Goal: Task Accomplishment & Management: Manage account settings

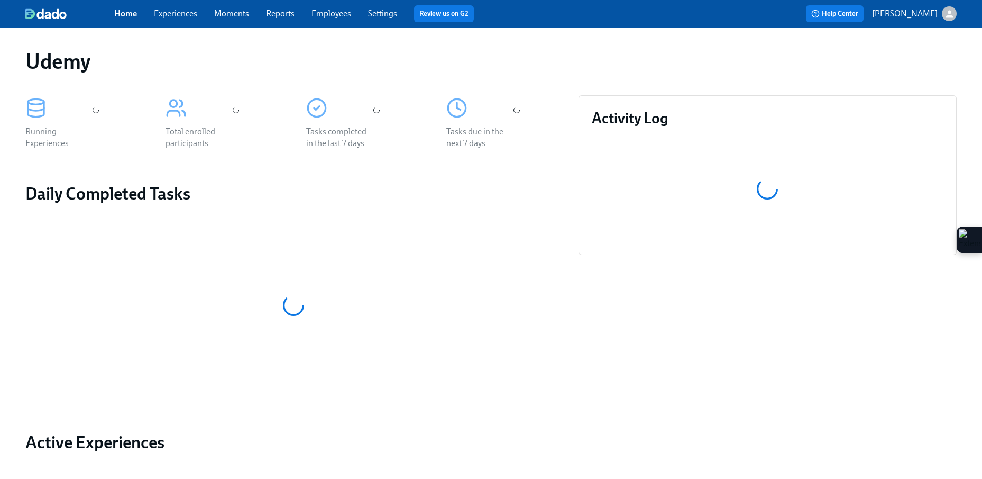
click at [193, 16] on link "Experiences" at bounding box center [175, 13] width 43 height 10
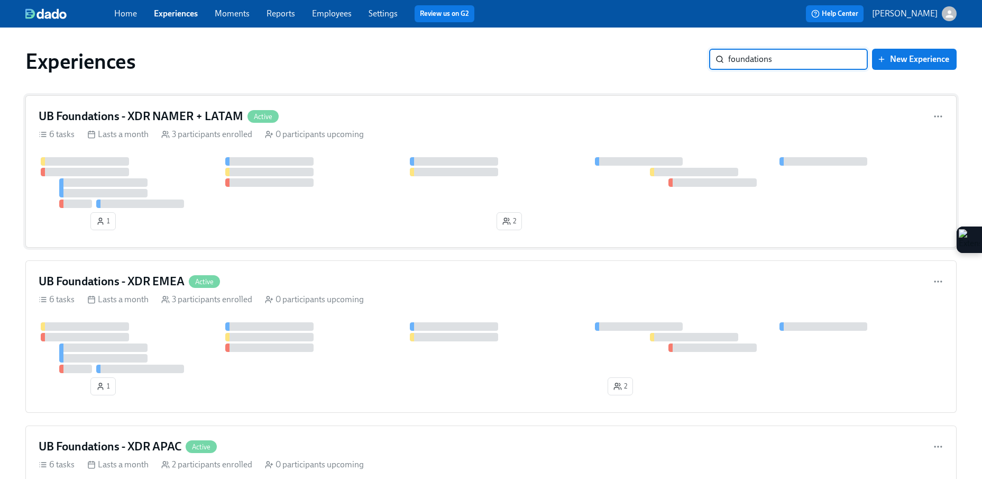
type input "foundations"
click at [441, 115] on div "UB Foundations - XDR NAMER + LATAM Active" at bounding box center [491, 116] width 905 height 16
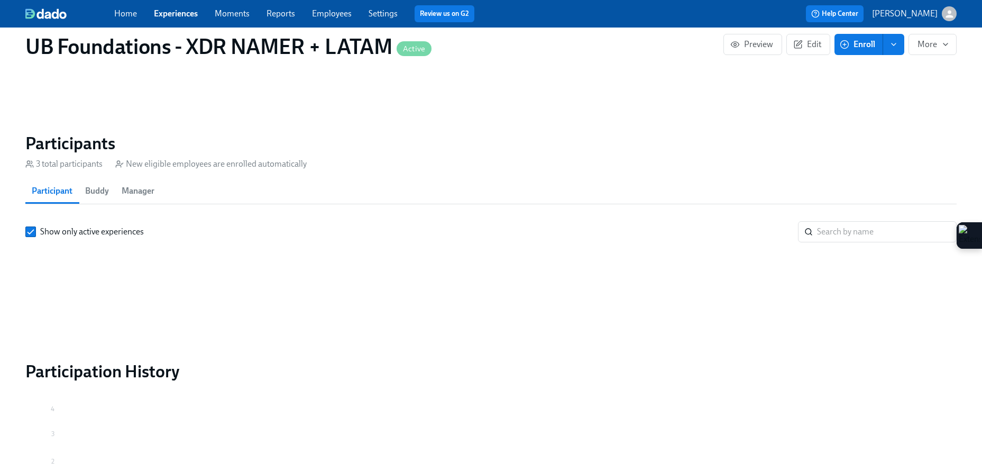
scroll to position [719, 0]
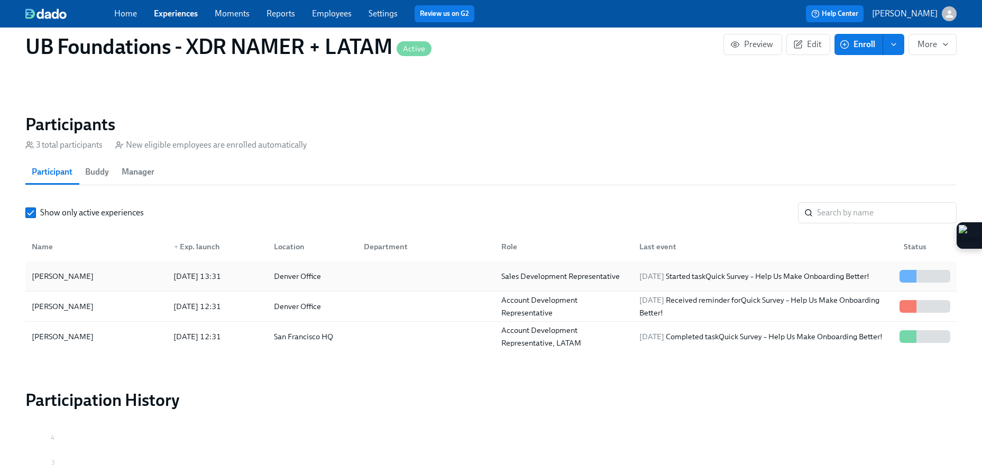
click at [108, 273] on div "[PERSON_NAME]" at bounding box center [97, 276] width 138 height 21
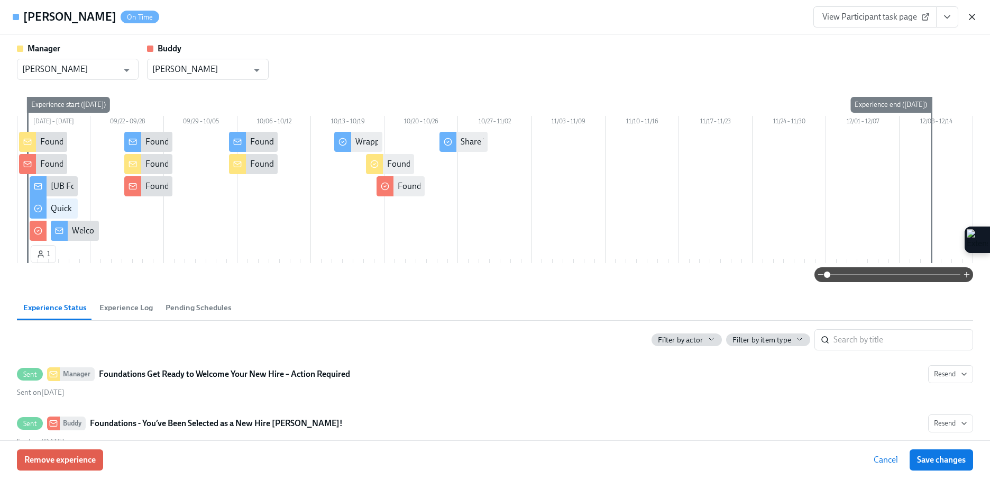
click at [973, 19] on icon "button" at bounding box center [972, 17] width 11 height 11
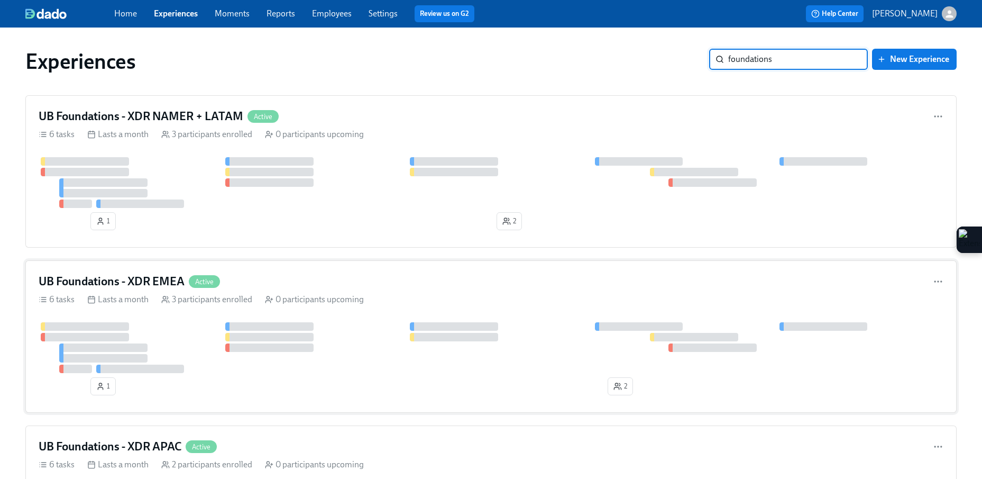
type input "foundations"
click at [263, 287] on div "UB Foundations - XDR EMEA Active" at bounding box center [491, 281] width 905 height 16
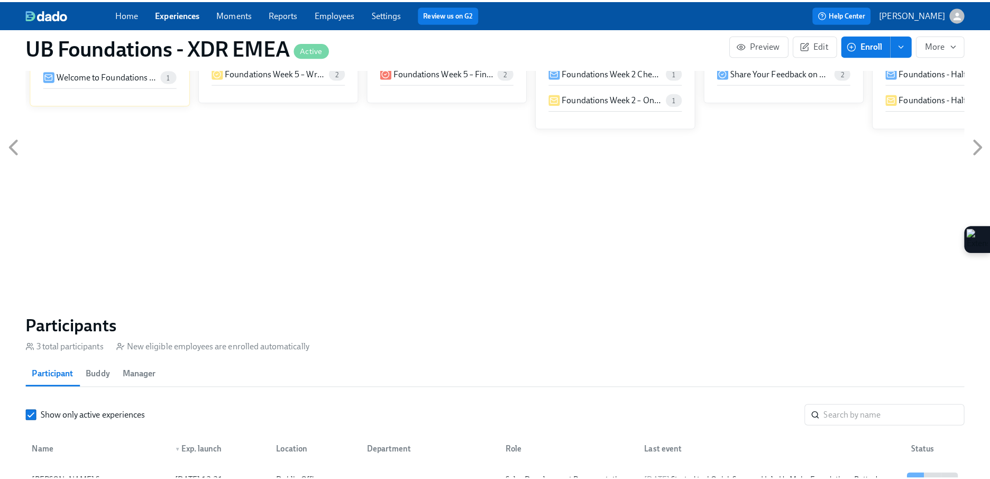
scroll to position [748, 0]
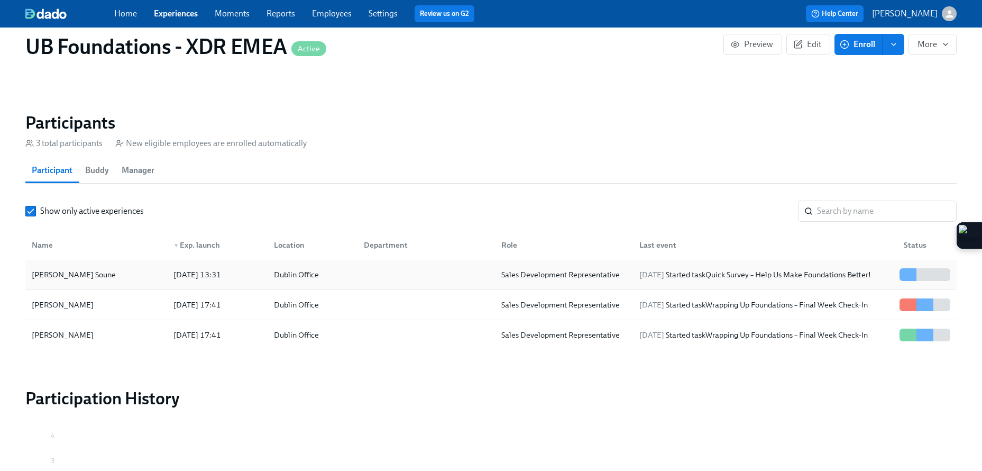
click at [134, 283] on div "[PERSON_NAME] Soune" at bounding box center [97, 274] width 138 height 21
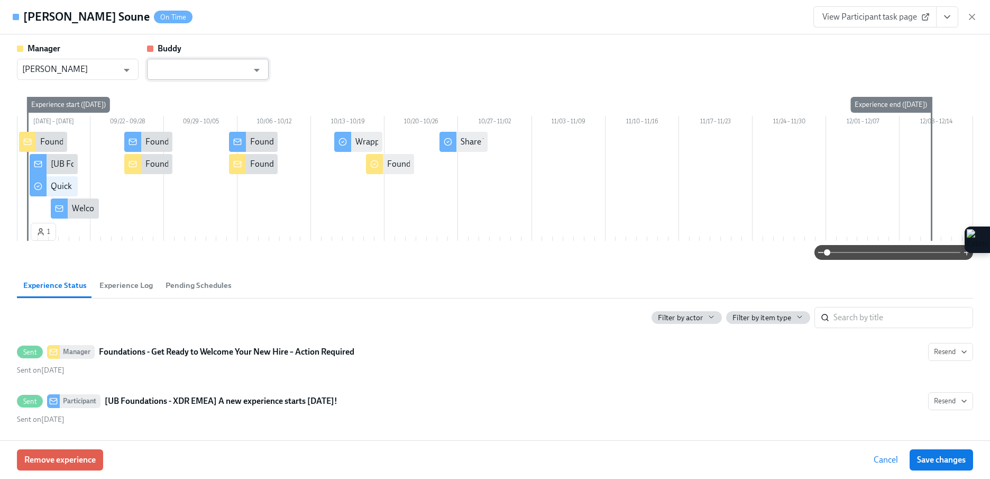
click at [182, 75] on input "text" at bounding box center [200, 69] width 96 height 21
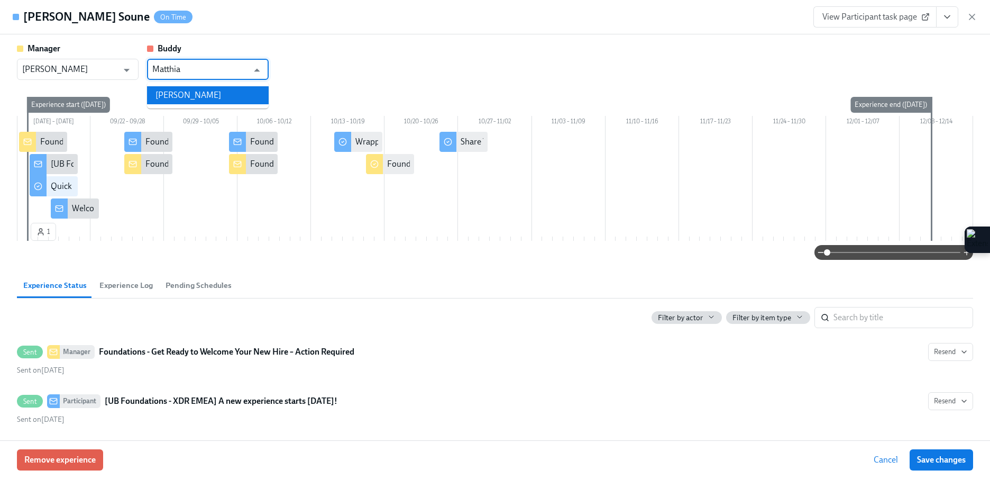
type input "Matthia"
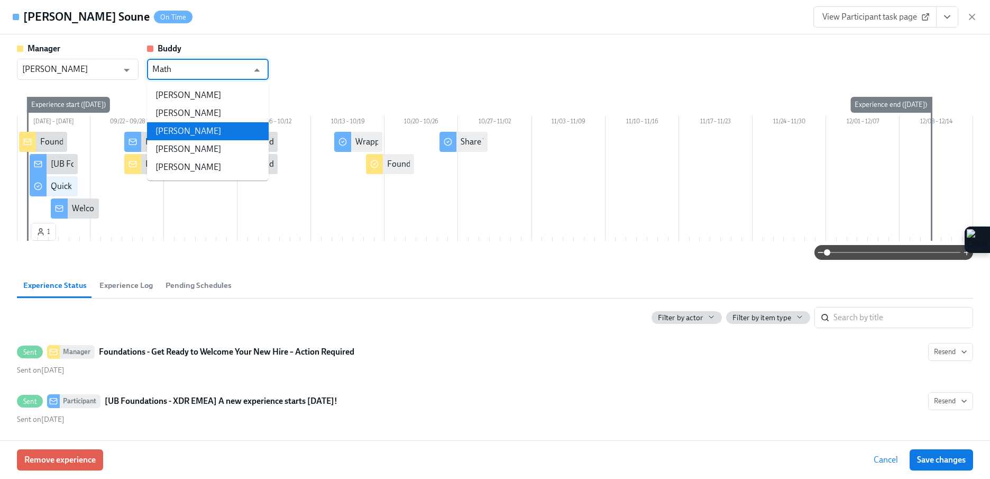
click at [163, 135] on li "[PERSON_NAME]" at bounding box center [208, 131] width 122 height 18
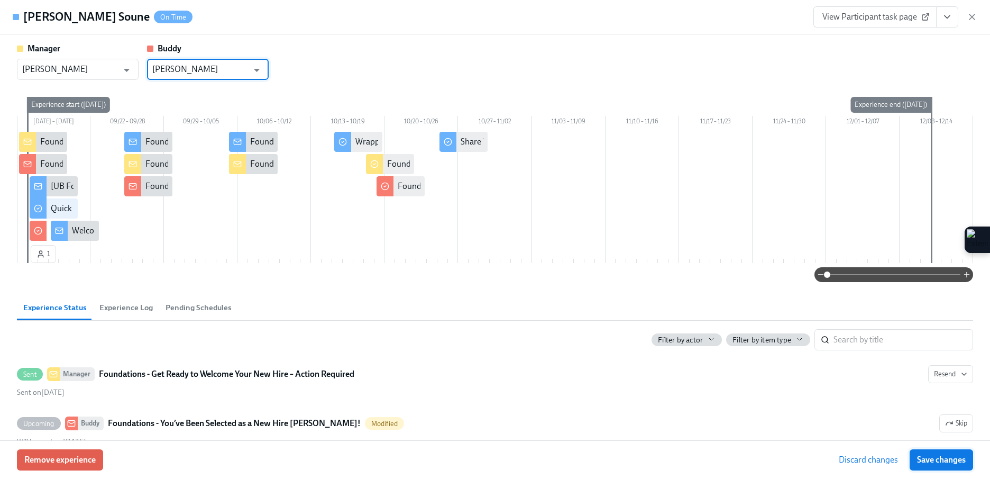
type input "[PERSON_NAME]"
click at [938, 459] on span "Save changes" at bounding box center [941, 459] width 49 height 11
type input "[PERSON_NAME]"
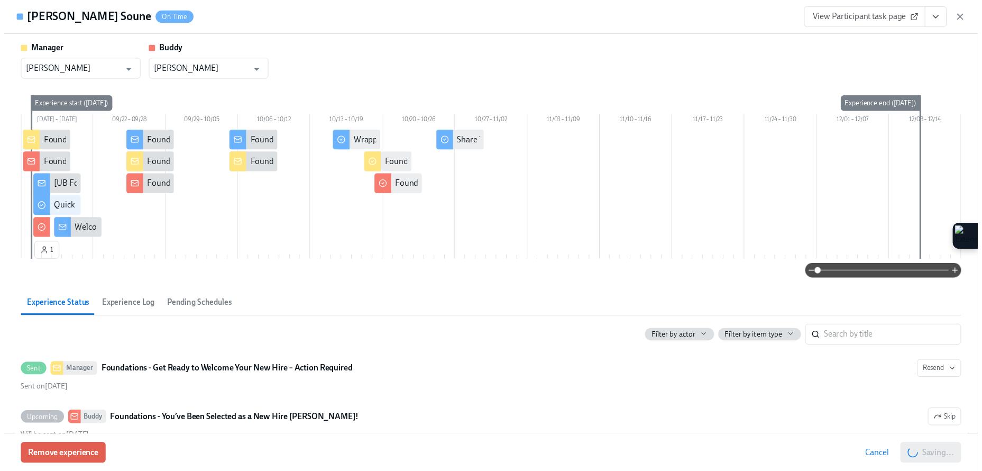
scroll to position [0, 1901]
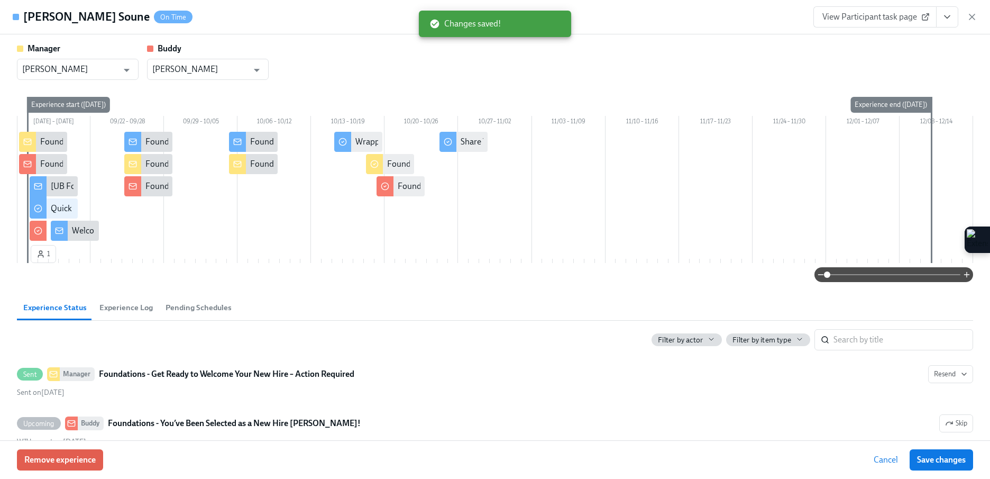
click at [928, 469] on button "Save changes" at bounding box center [941, 459] width 63 height 21
click at [971, 21] on icon "button" at bounding box center [972, 17] width 11 height 11
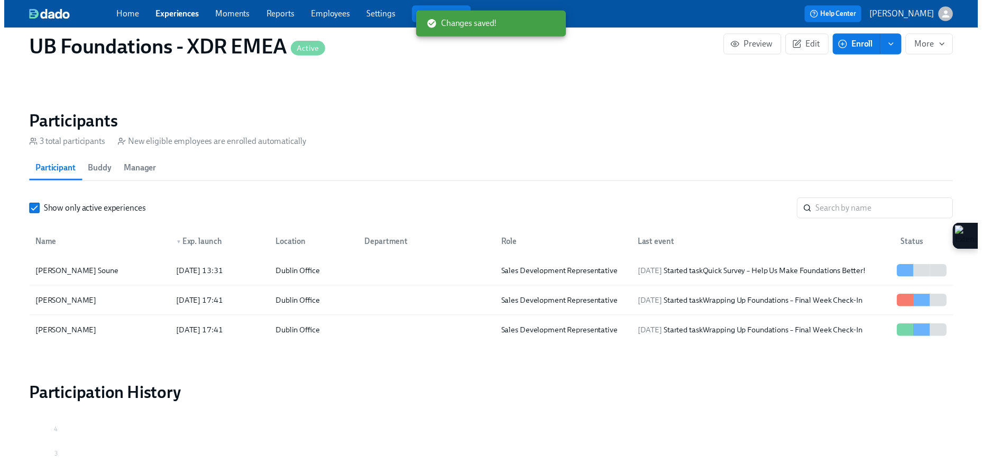
scroll to position [0, 1893]
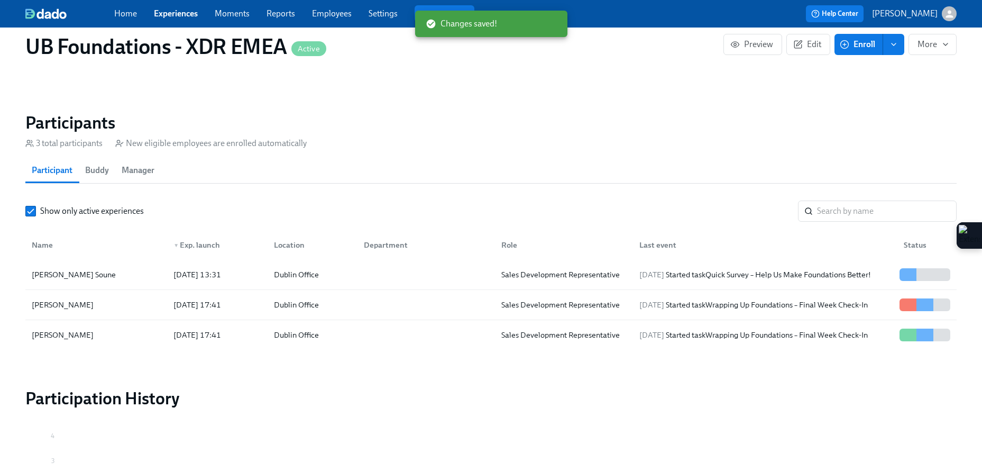
click at [181, 11] on link "Experiences" at bounding box center [176, 13] width 44 height 10
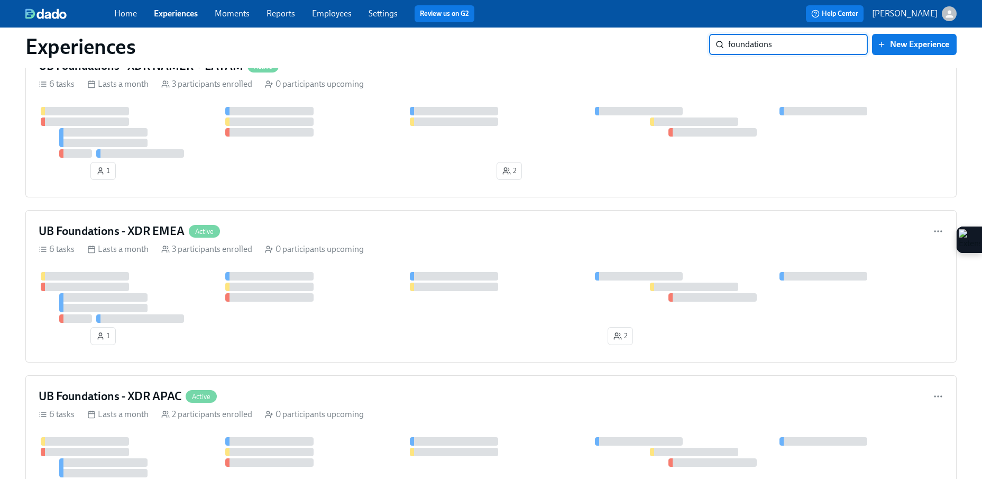
scroll to position [93, 0]
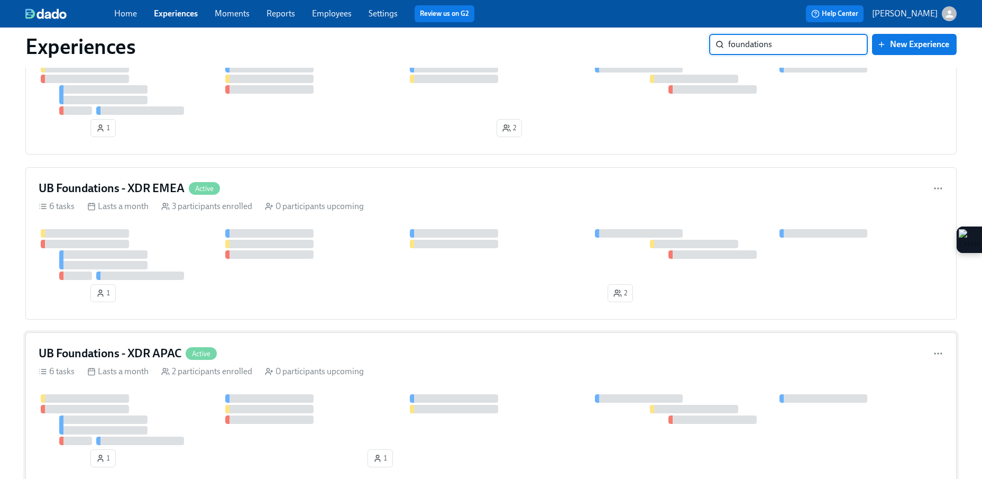
type input "foundations"
click at [300, 381] on div "UB Foundations - XDR APAC Active 6 tasks Lasts a month 2 participants enrolled …" at bounding box center [490, 408] width 931 height 152
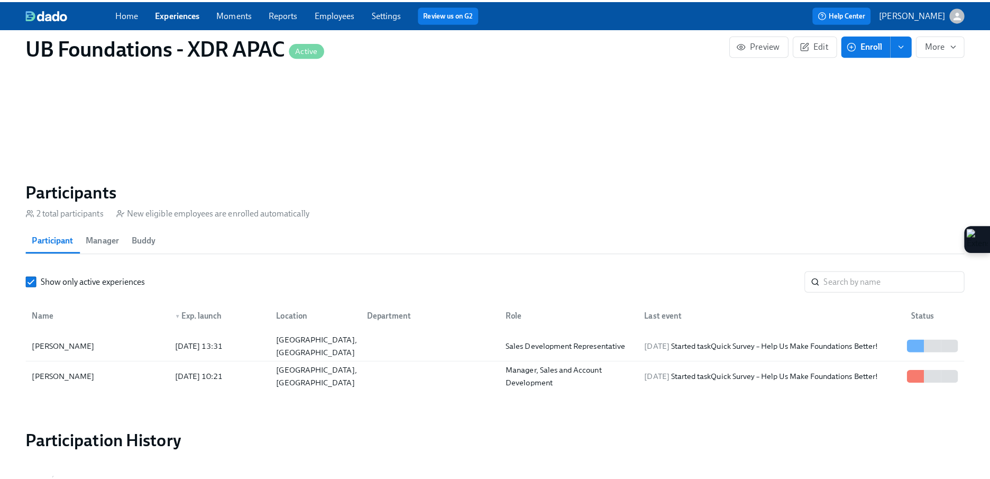
scroll to position [720, 0]
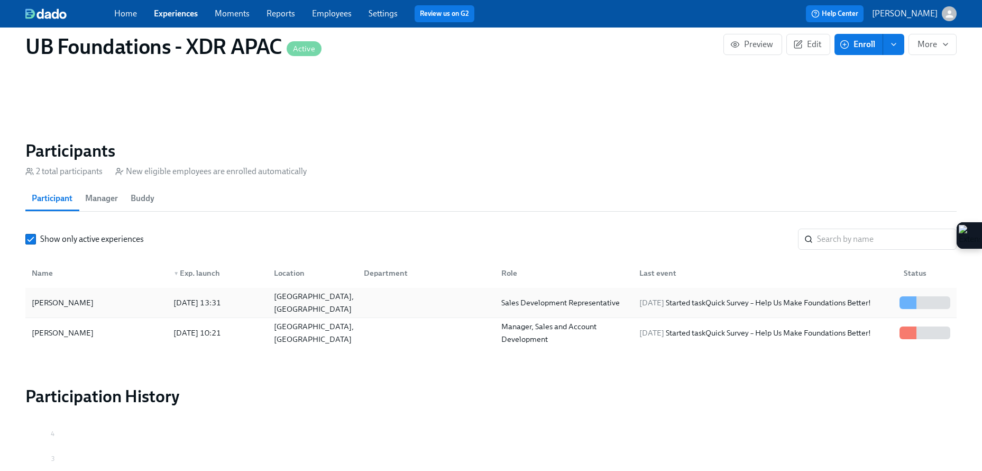
click at [153, 309] on div "[PERSON_NAME]" at bounding box center [97, 302] width 138 height 21
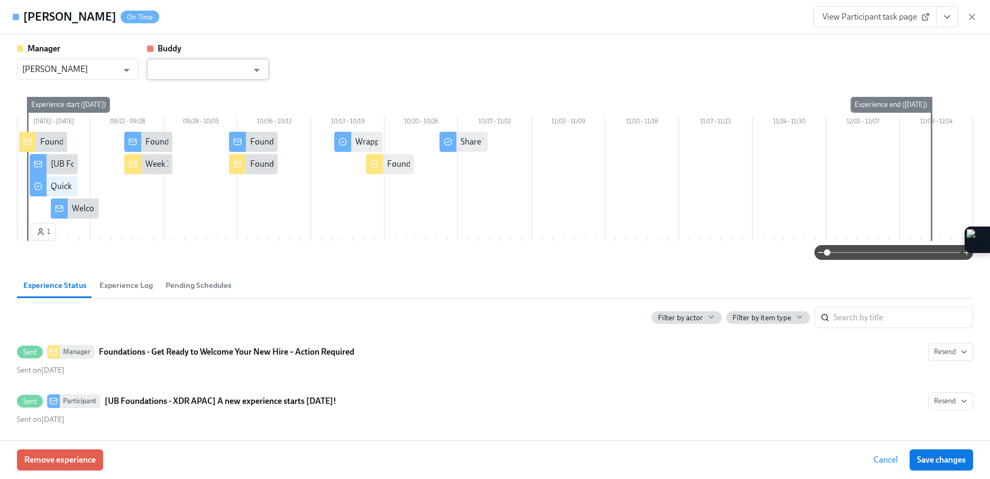
click at [214, 72] on input "text" at bounding box center [200, 69] width 96 height 21
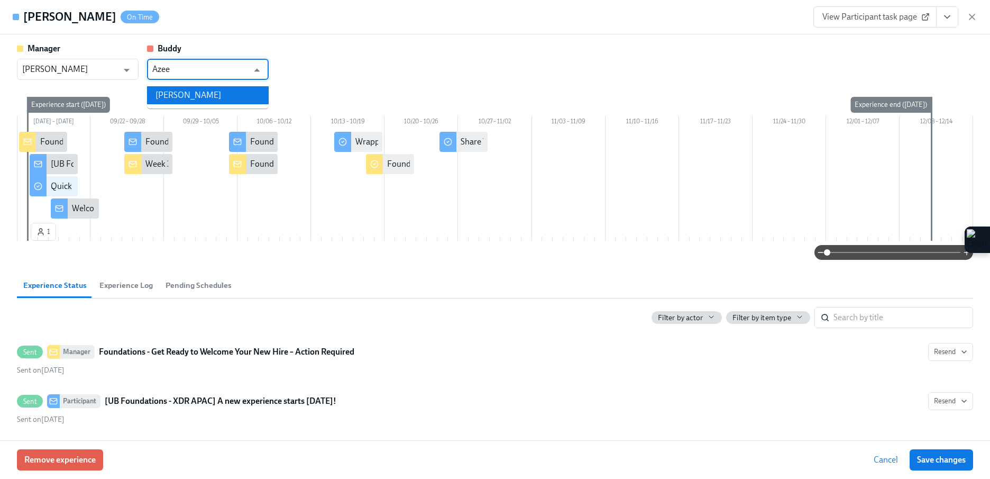
click at [207, 93] on li "[PERSON_NAME]" at bounding box center [208, 95] width 122 height 18
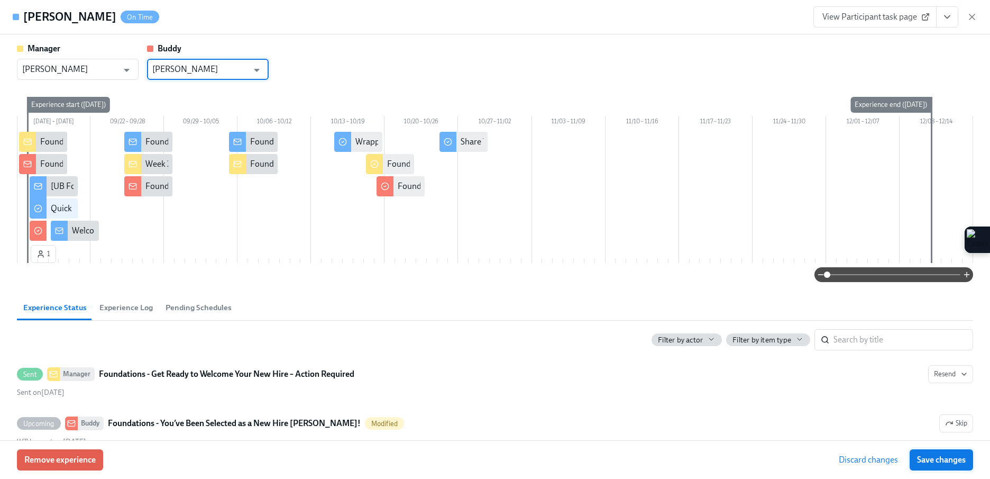
type input "[PERSON_NAME]"
click at [930, 456] on span "Save changes" at bounding box center [941, 459] width 49 height 11
type input "[PERSON_NAME]"
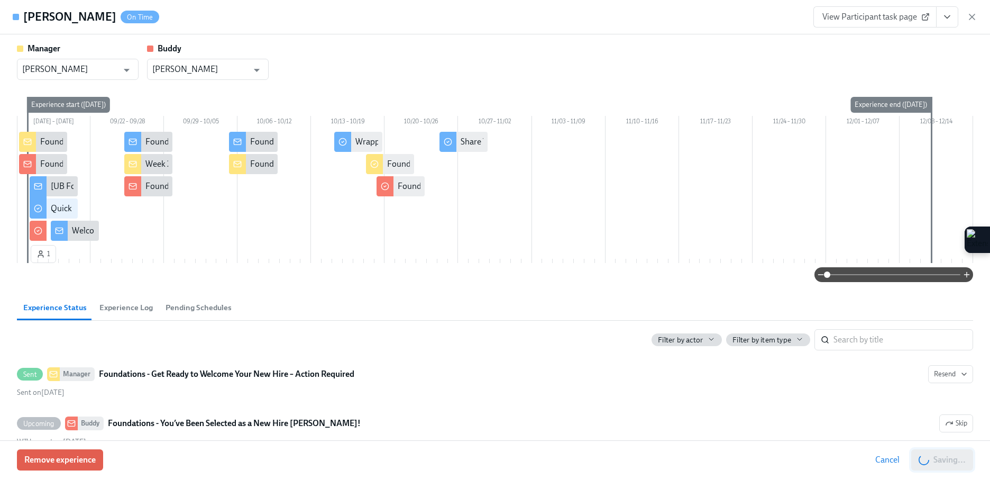
scroll to position [0, 1997]
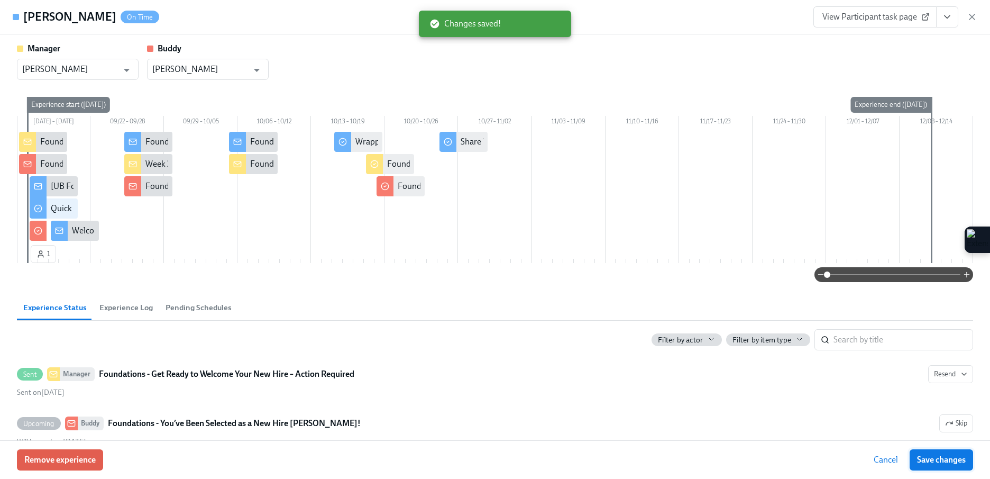
click at [930, 456] on span "Save changes" at bounding box center [941, 459] width 49 height 11
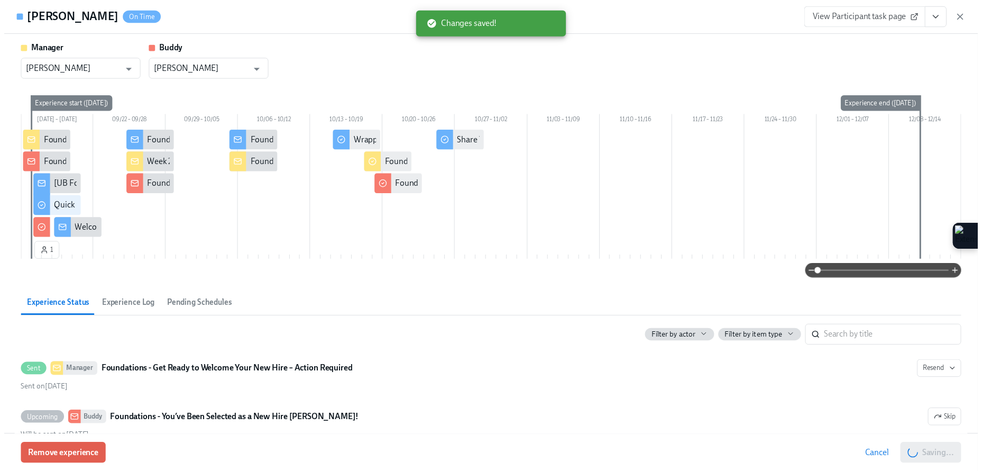
scroll to position [0, 2069]
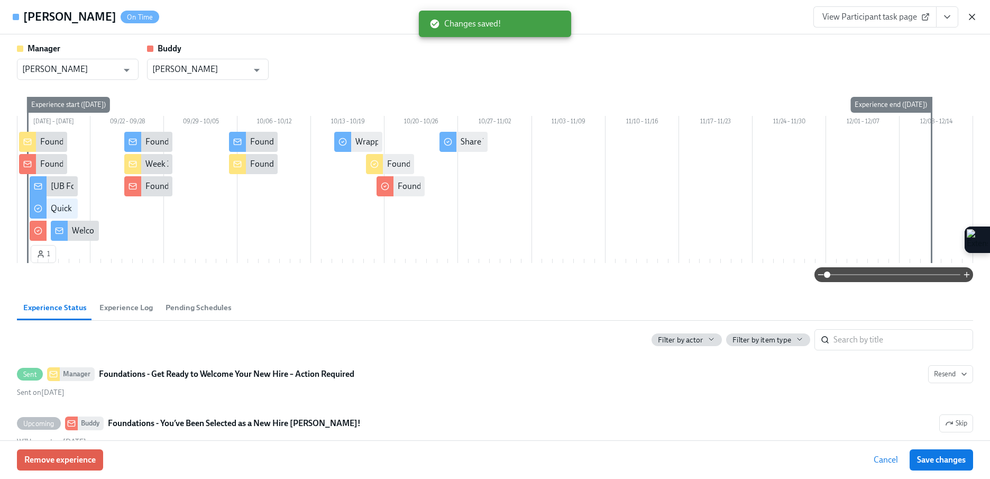
click at [973, 12] on icon "button" at bounding box center [972, 17] width 11 height 11
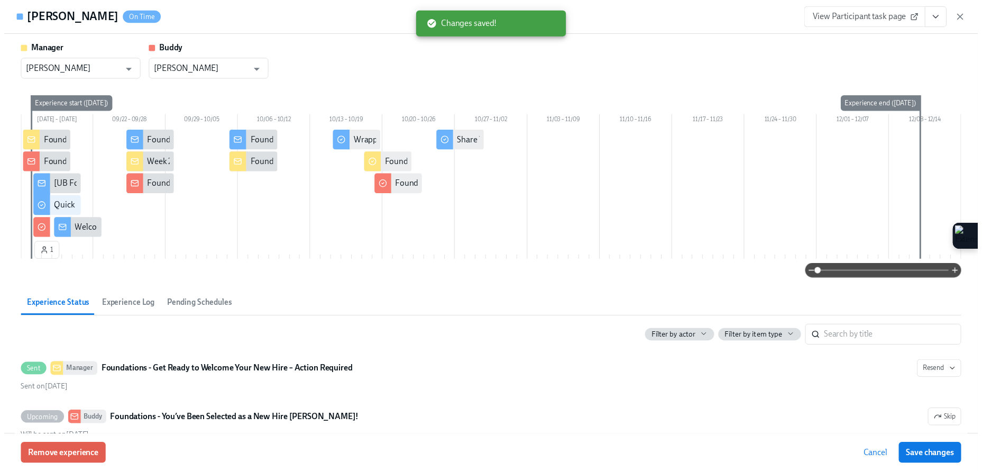
scroll to position [0, 2061]
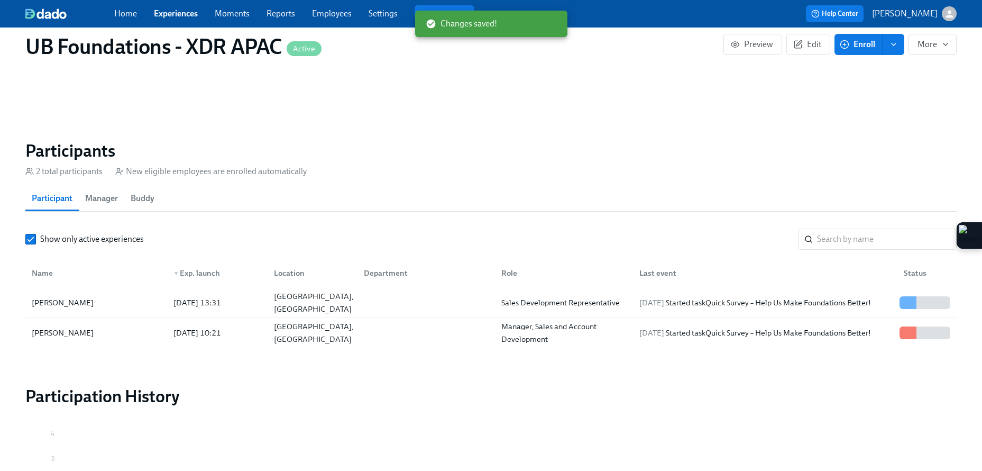
click at [157, 18] on link "Experiences" at bounding box center [176, 13] width 44 height 10
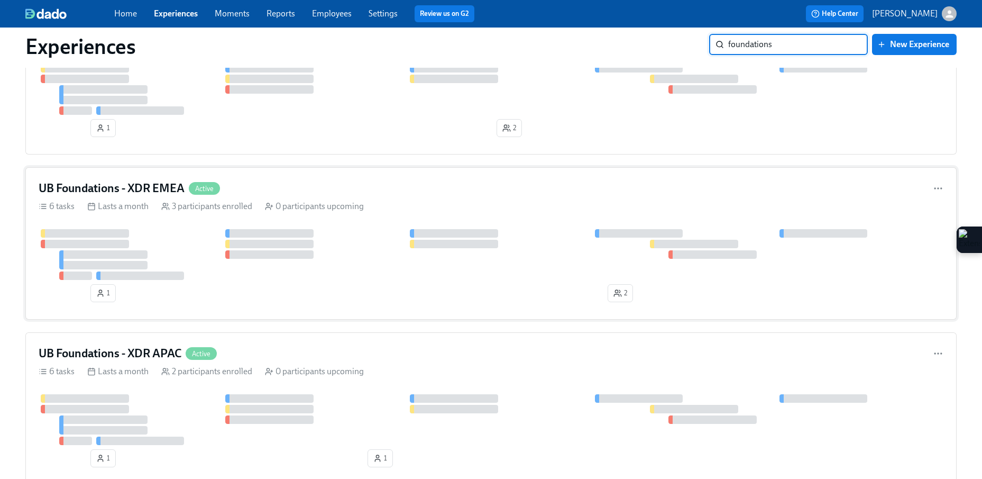
scroll to position [304, 0]
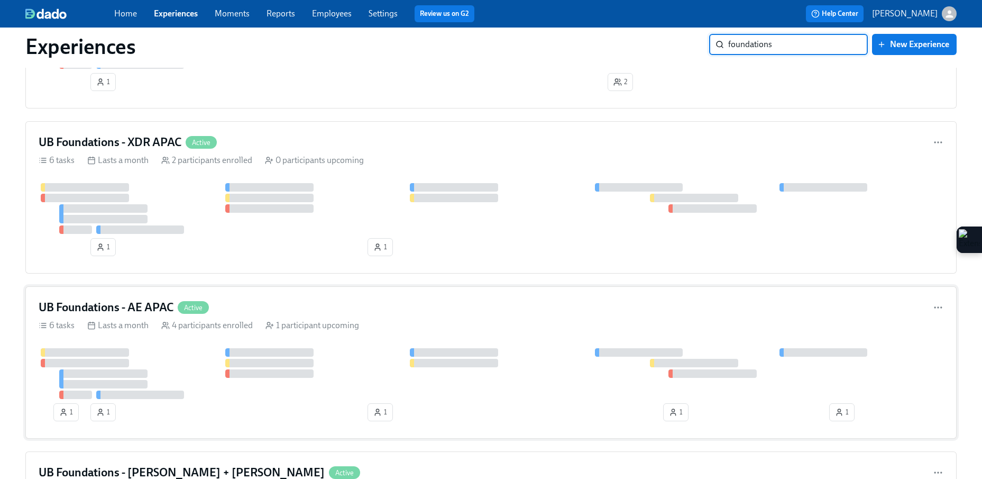
type input "foundations"
click at [301, 329] on div "1 participant upcoming" at bounding box center [313, 325] width 94 height 12
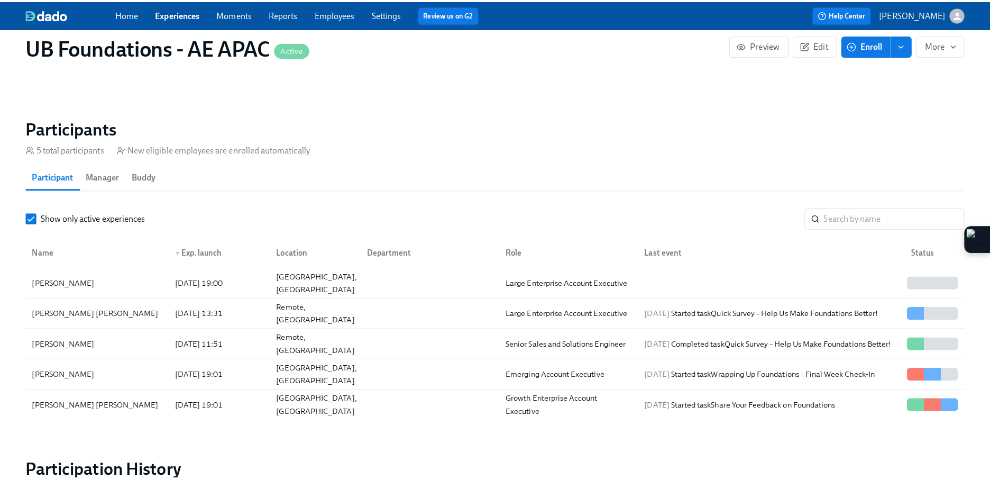
scroll to position [753, 0]
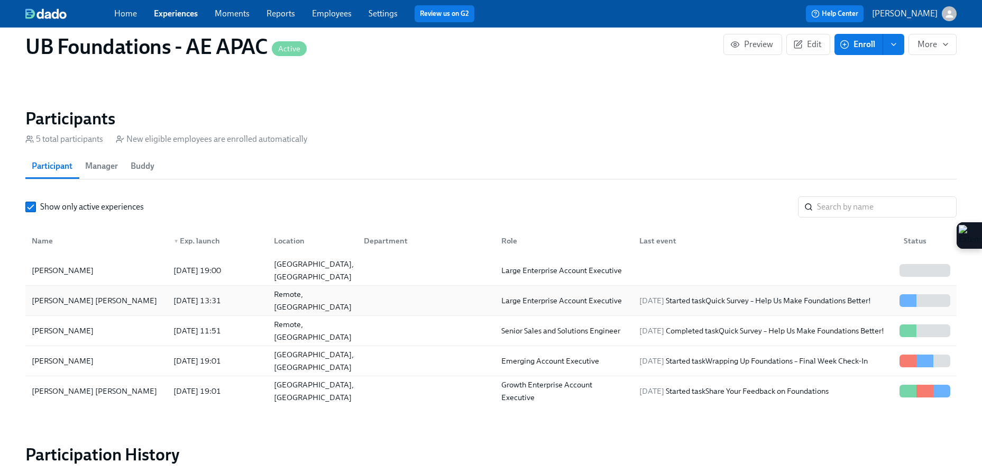
click at [96, 295] on div "[PERSON_NAME] [PERSON_NAME]" at bounding box center [97, 300] width 138 height 21
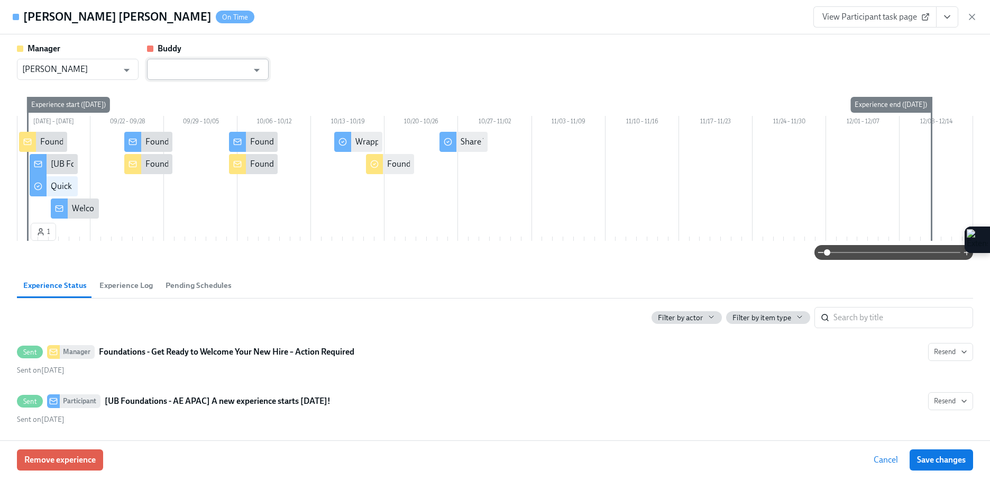
click at [202, 70] on input "text" at bounding box center [200, 69] width 96 height 21
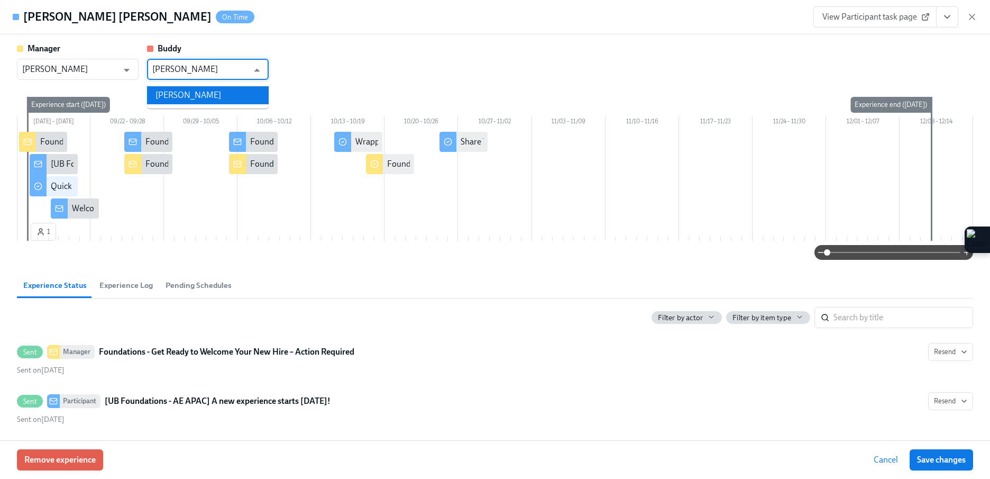
click at [207, 92] on li "[PERSON_NAME]" at bounding box center [208, 95] width 122 height 18
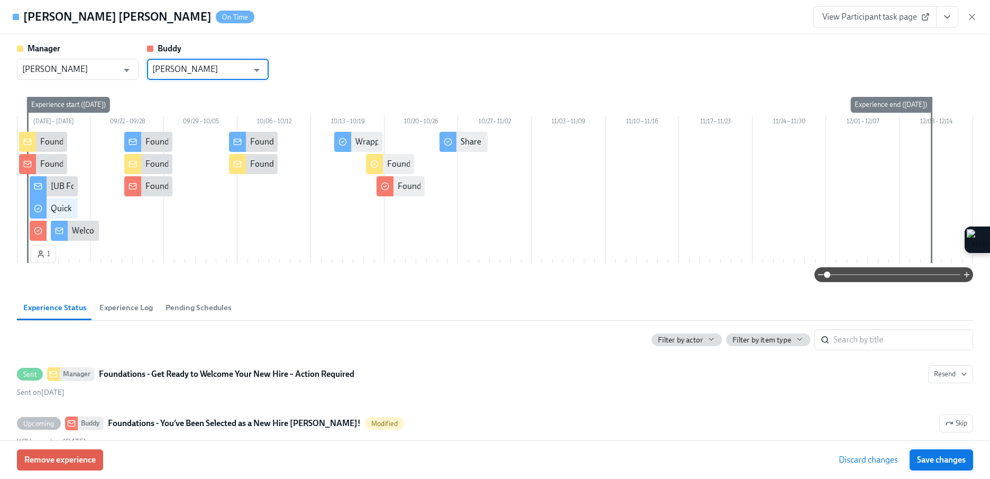
type input "[PERSON_NAME]"
click at [949, 455] on span "Save changes" at bounding box center [941, 459] width 49 height 11
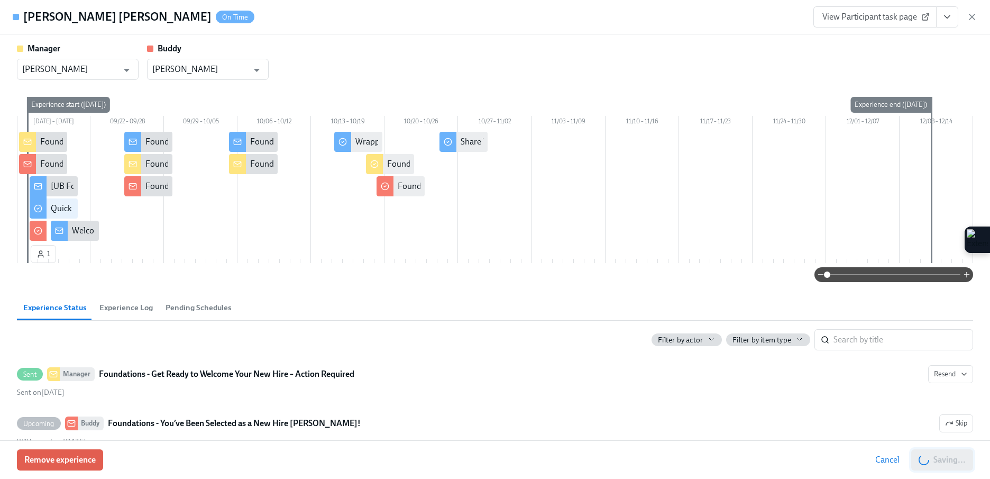
type input "[PERSON_NAME]"
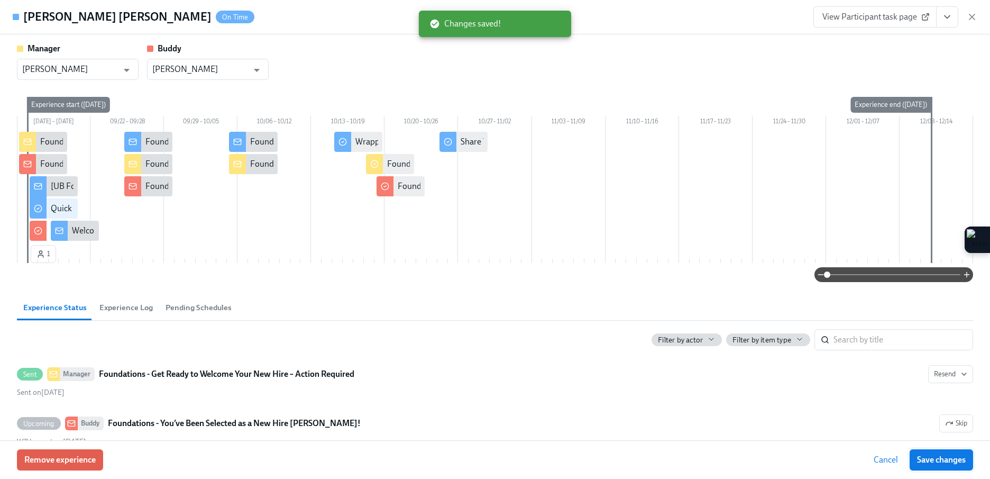
click at [949, 455] on span "Save changes" at bounding box center [941, 459] width 49 height 11
